Goal: Check status: Check status

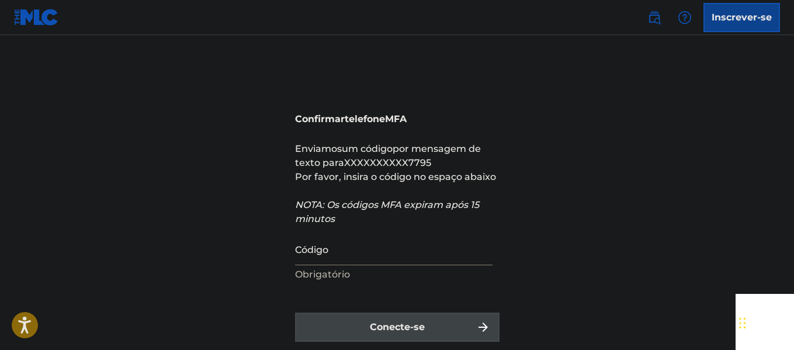
click at [385, 244] on input "Código" at bounding box center [393, 248] width 197 height 33
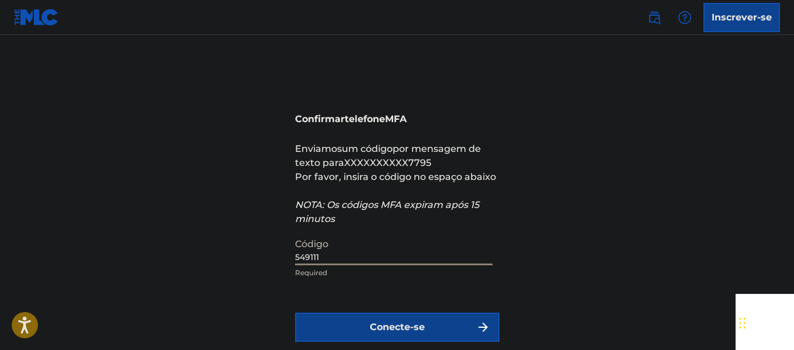
type input "549111"
click at [295, 313] on button "Conecte-se" at bounding box center [397, 327] width 205 height 29
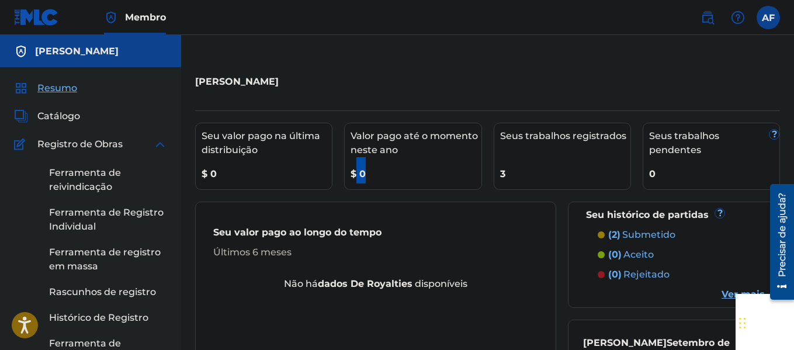
drag, startPoint x: 358, startPoint y: 169, endPoint x: 371, endPoint y: 164, distance: 13.9
click at [371, 164] on div "$ 0" at bounding box center [416, 170] width 130 height 26
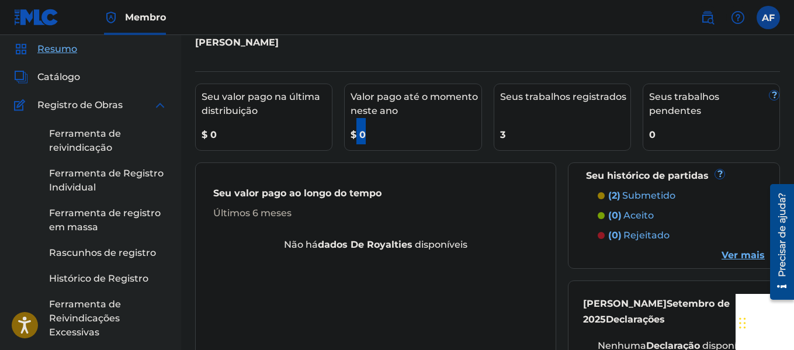
scroll to position [175, 0]
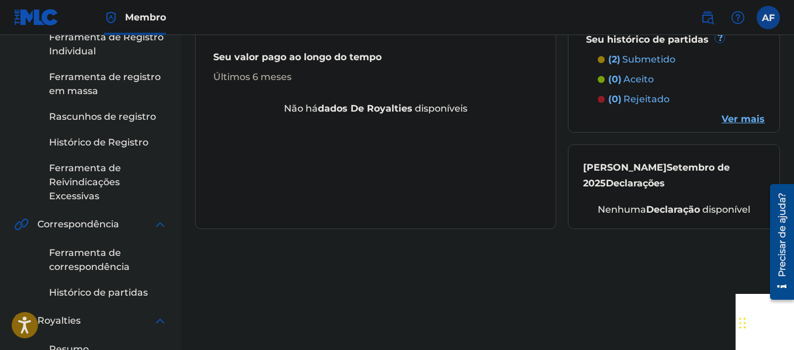
click at [383, 280] on div "[PERSON_NAME] Seu valor pago na última distribuição $ 0 Valor pago até o moment…" at bounding box center [487, 262] width 613 height 746
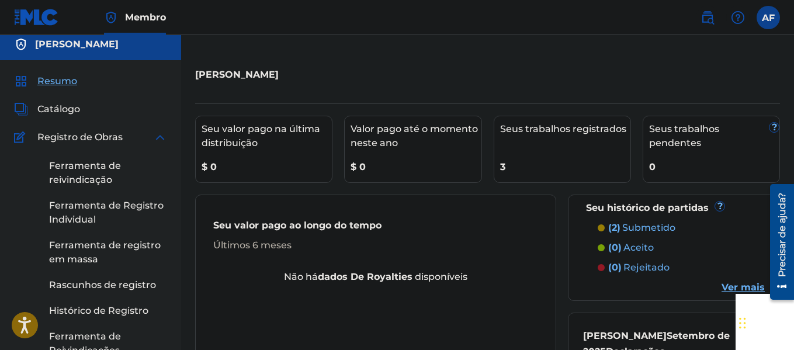
scroll to position [0, 0]
